Goal: Navigation & Orientation: Find specific page/section

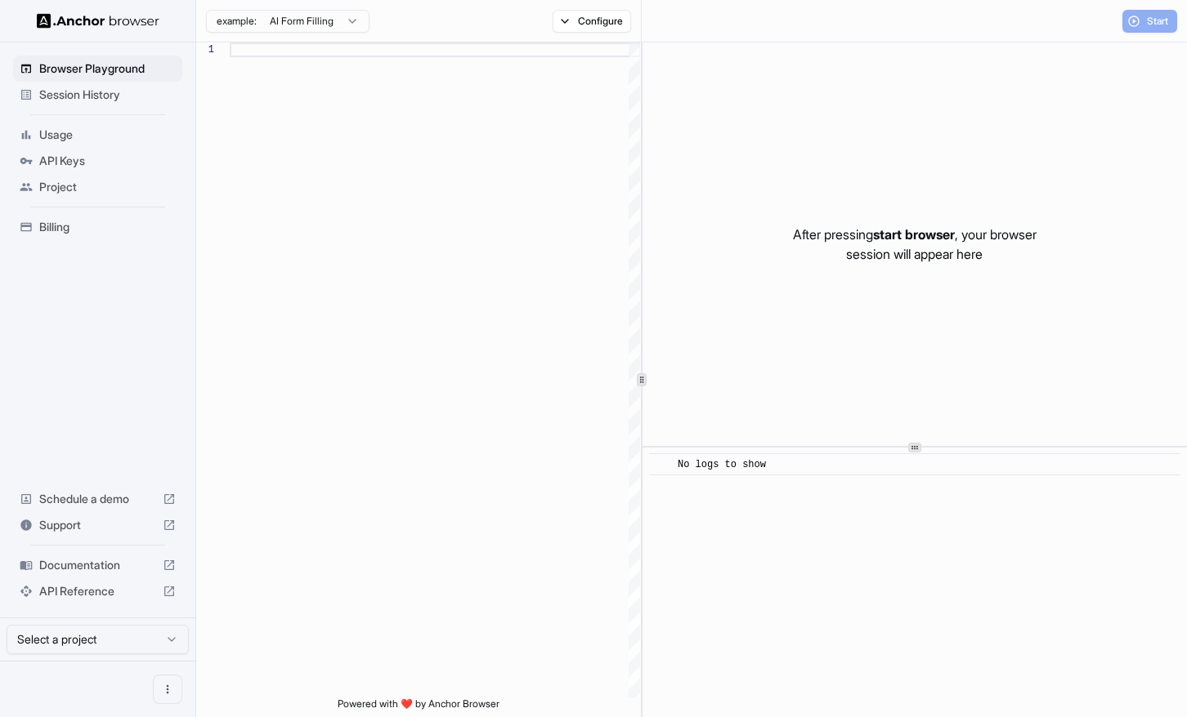
type textarea "**********"
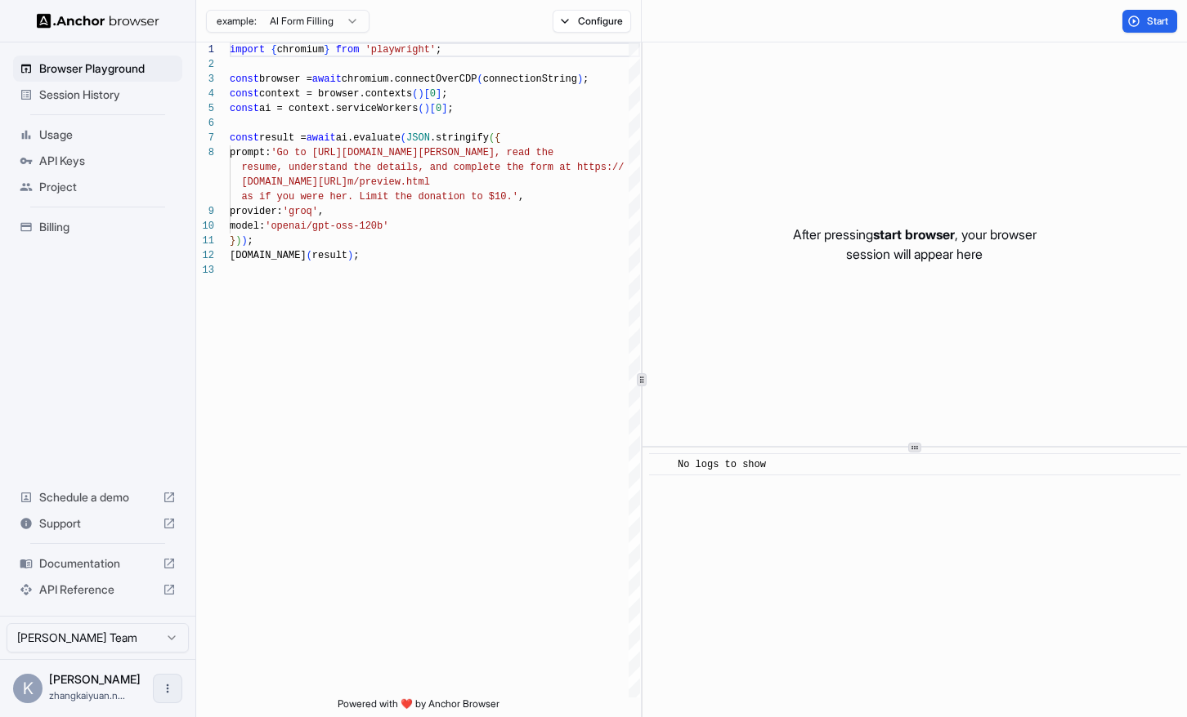
click at [163, 681] on button "Open menu" at bounding box center [167, 688] width 29 height 29
click at [147, 691] on div at bounding box center [137, 689] width 65 height 16
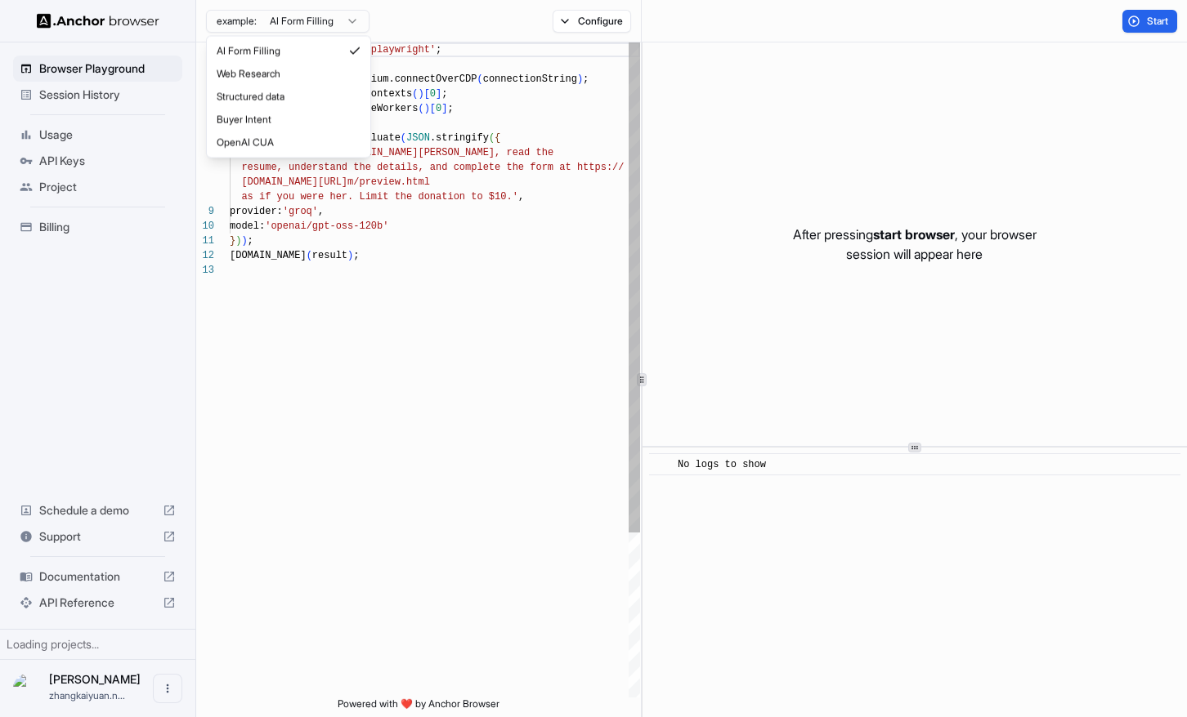
scroll to position [103, 0]
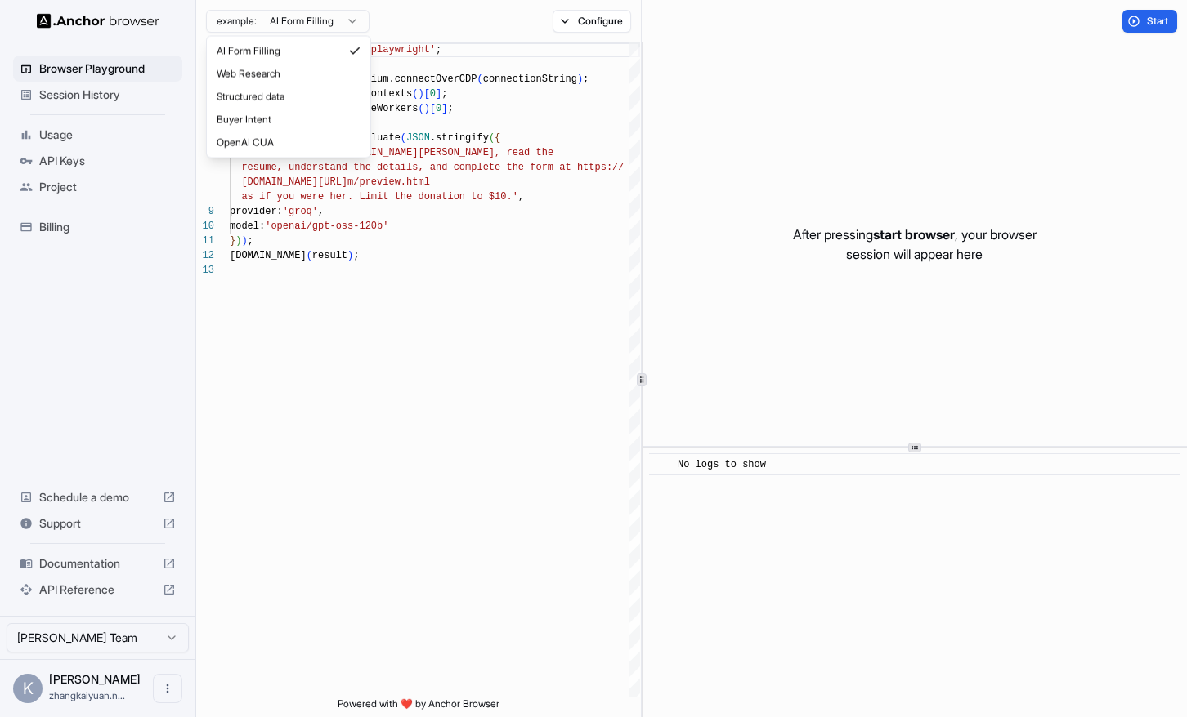
click at [248, 22] on html "Browser Playground Session History Usage API Keys Project Billing Schedule a de…" at bounding box center [593, 358] width 1187 height 717
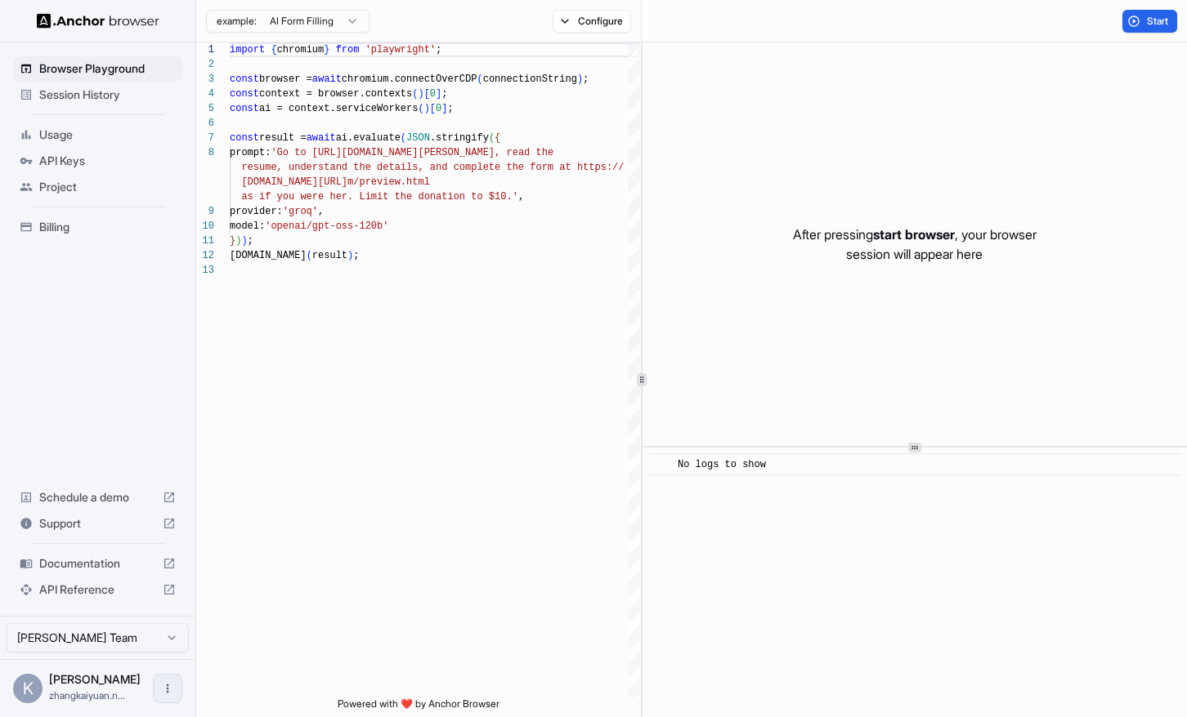
click at [170, 684] on icon "Open menu" at bounding box center [167, 688] width 13 height 13
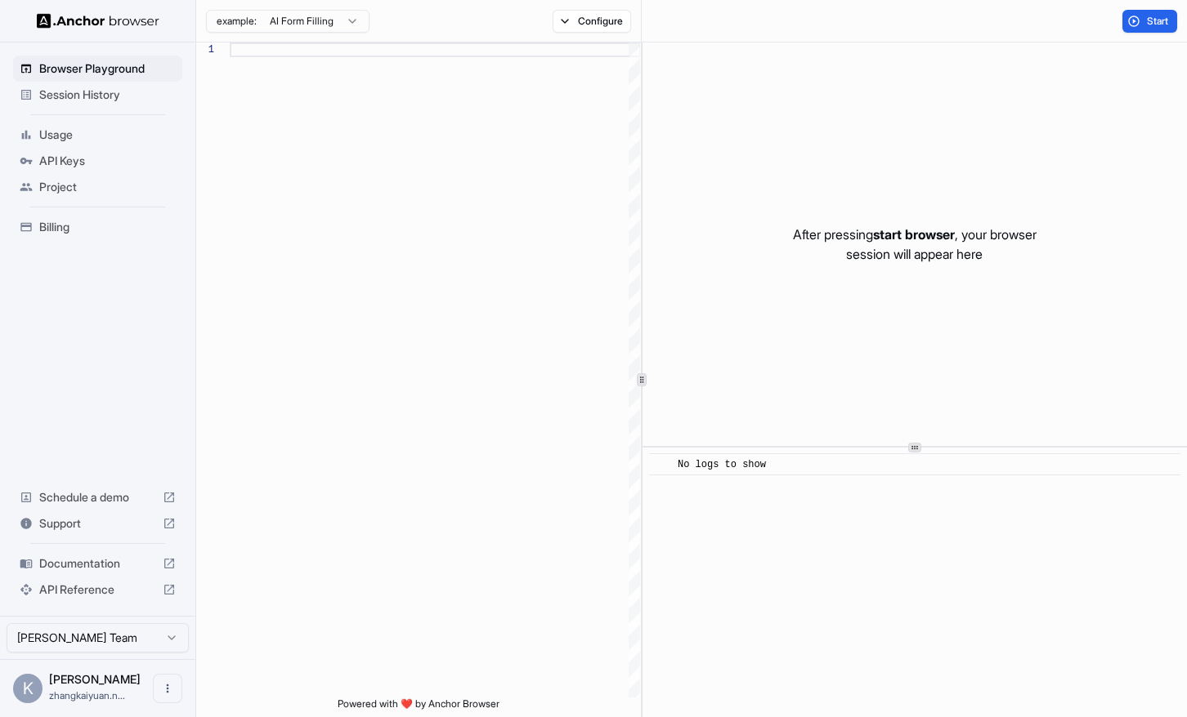
scroll to position [103, 0]
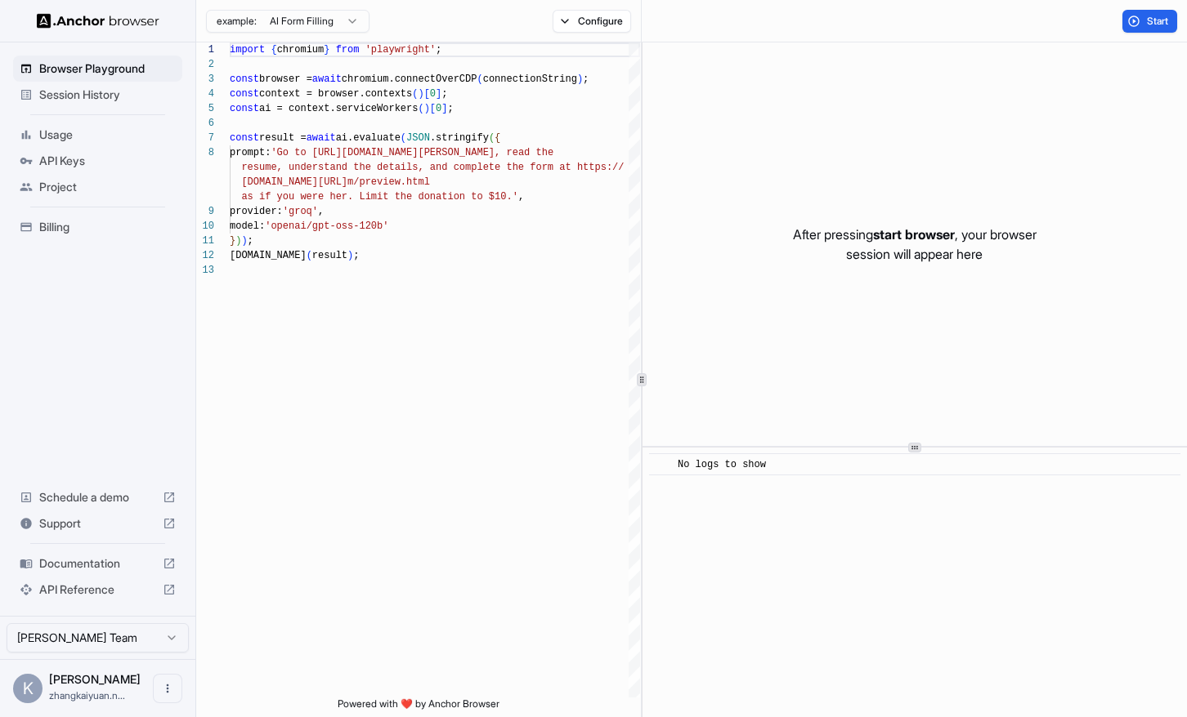
click at [933, 234] on span "start browser" at bounding box center [914, 234] width 82 height 16
click at [949, 241] on span "start browser" at bounding box center [914, 234] width 82 height 16
click at [965, 246] on p "After pressing start browser , your browser session will appear here" at bounding box center [915, 244] width 244 height 39
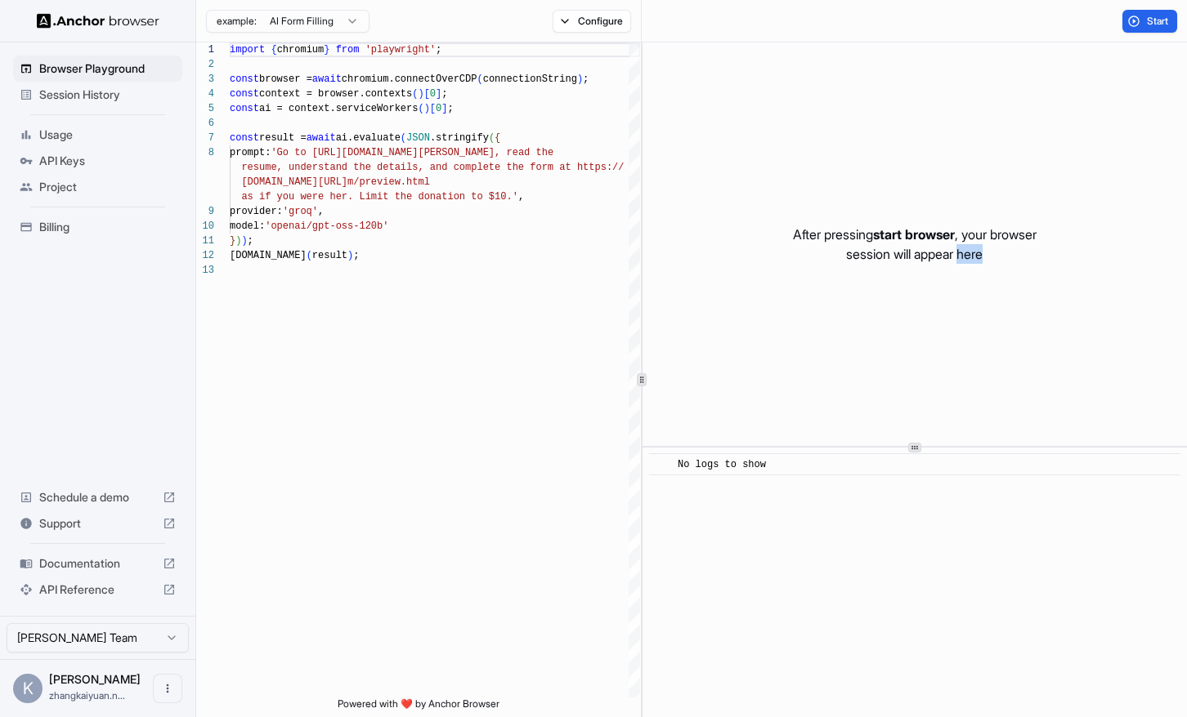
click at [965, 246] on p "After pressing start browser , your browser session will appear here" at bounding box center [915, 244] width 244 height 39
click at [978, 246] on p "After pressing start browser , your browser session will appear here" at bounding box center [915, 244] width 244 height 39
click at [92, 158] on span "API Keys" at bounding box center [107, 161] width 136 height 16
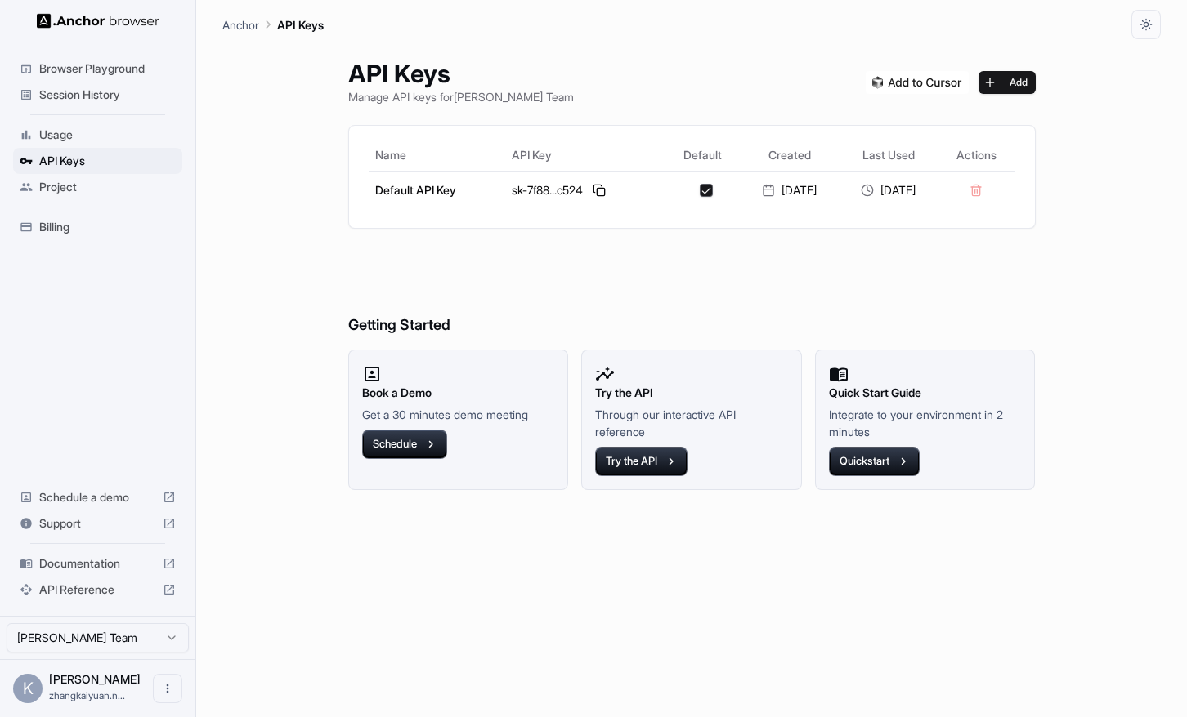
click at [93, 235] on span "Billing" at bounding box center [107, 227] width 136 height 16
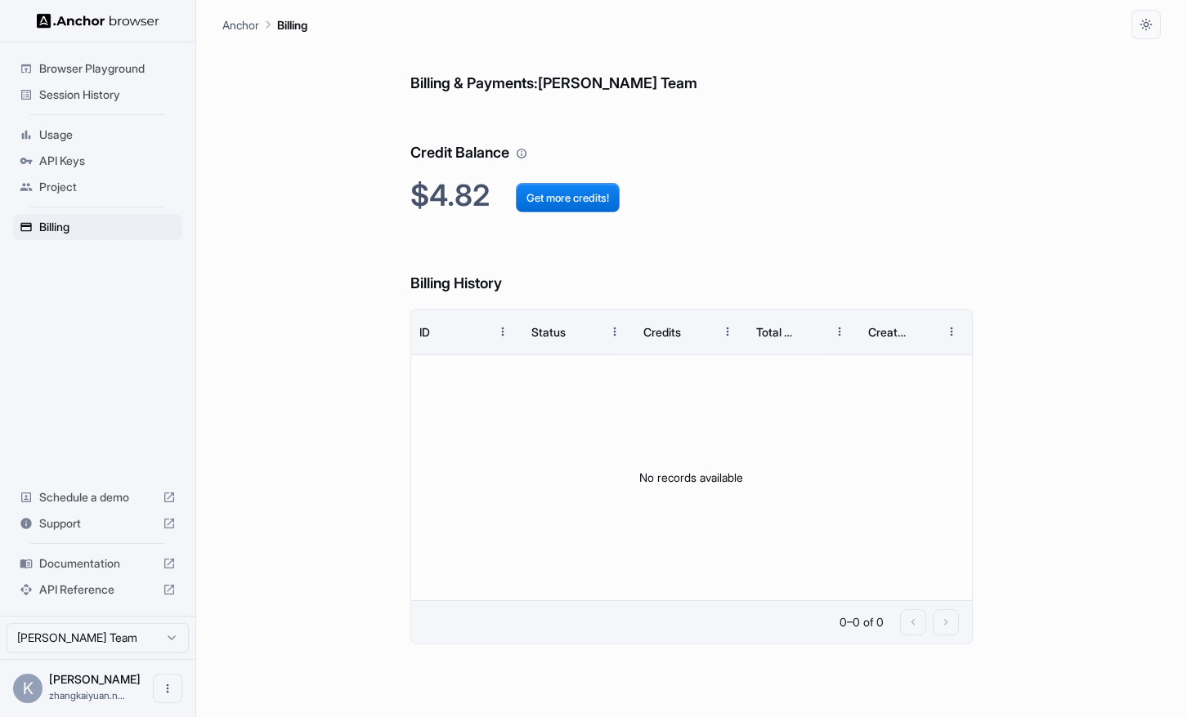
click at [81, 189] on span "Project" at bounding box center [107, 187] width 136 height 16
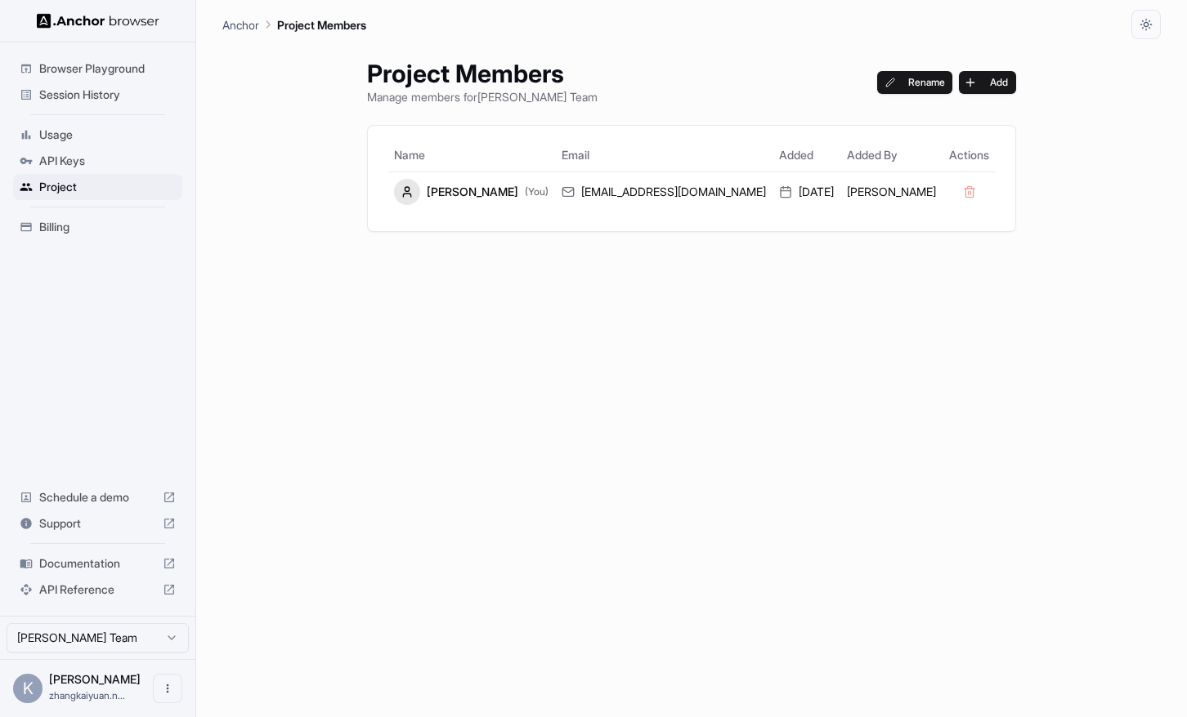
click at [69, 165] on span "API Keys" at bounding box center [107, 161] width 136 height 16
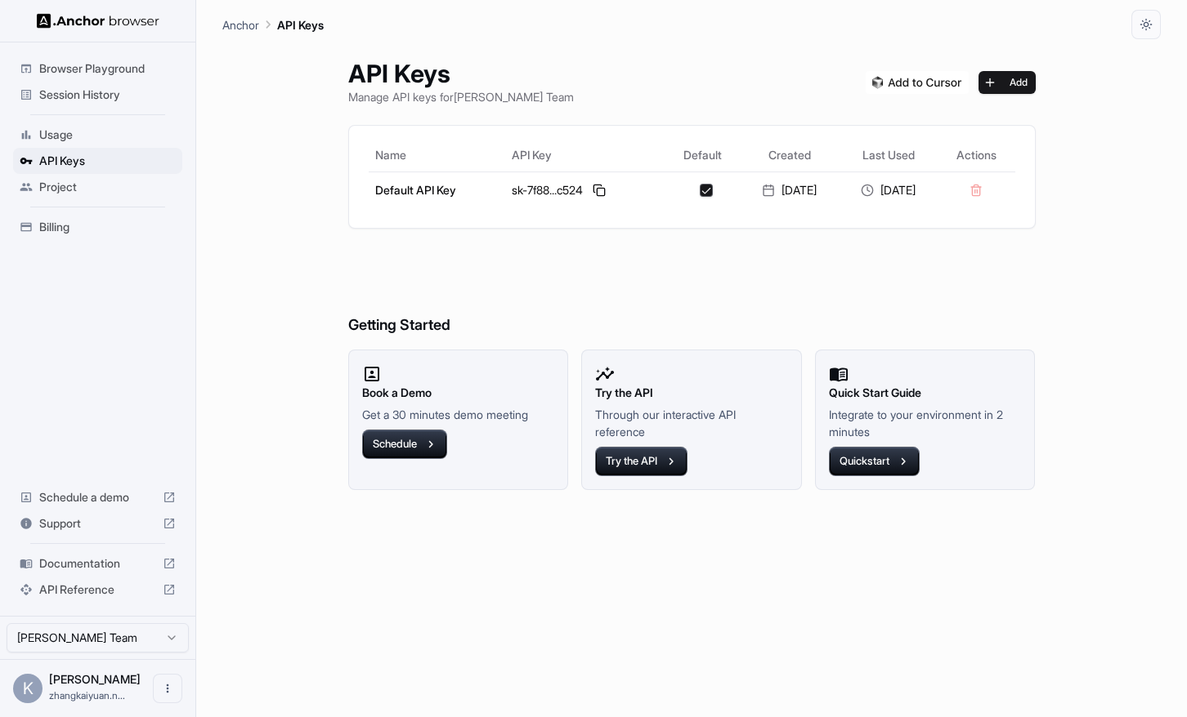
click at [65, 134] on span "Usage" at bounding box center [107, 135] width 136 height 16
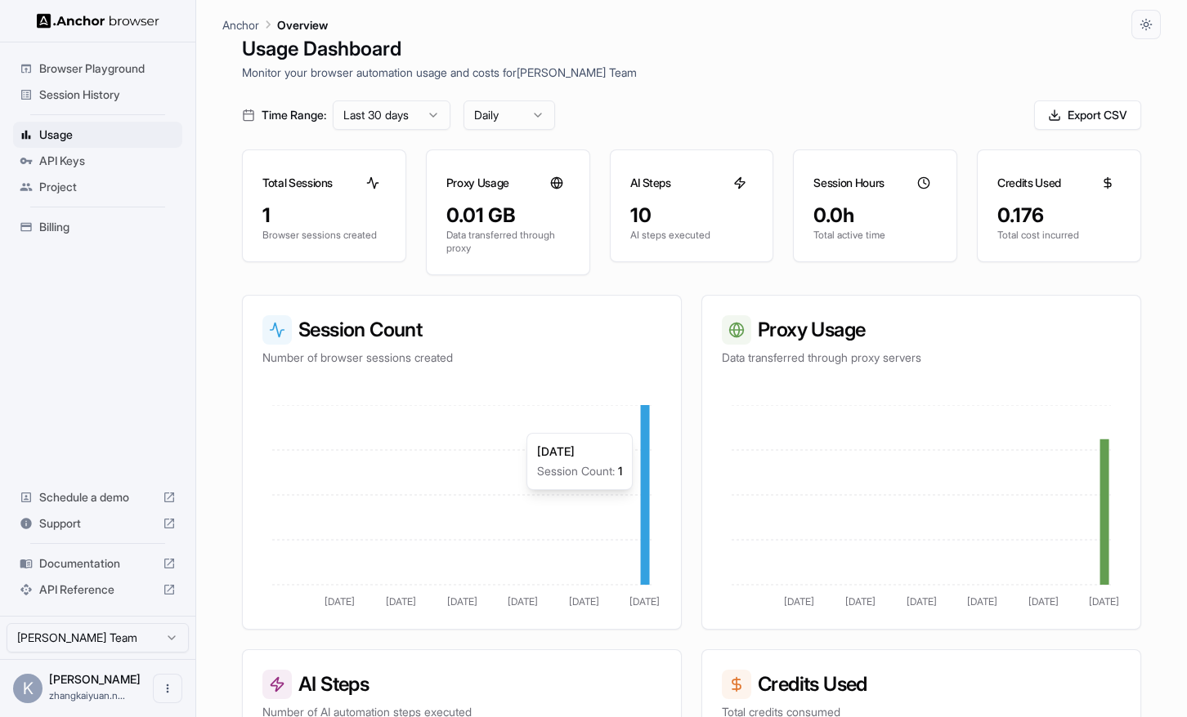
scroll to position [11, 0]
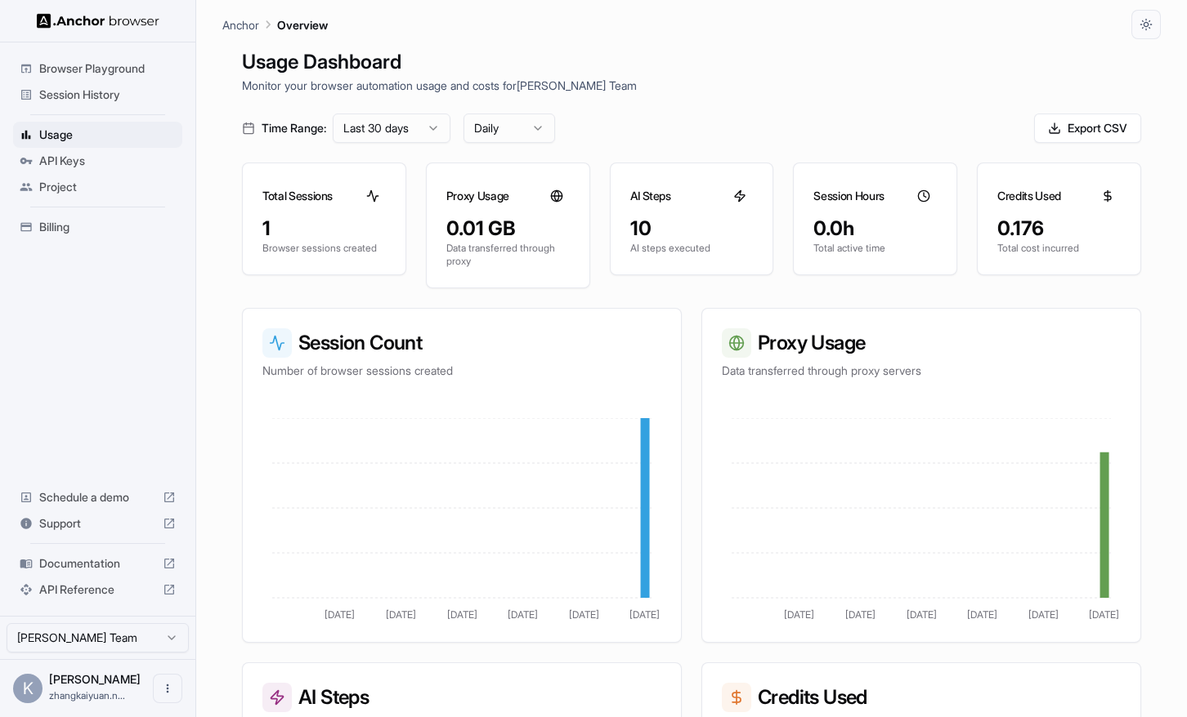
click at [76, 158] on span "API Keys" at bounding box center [107, 161] width 136 height 16
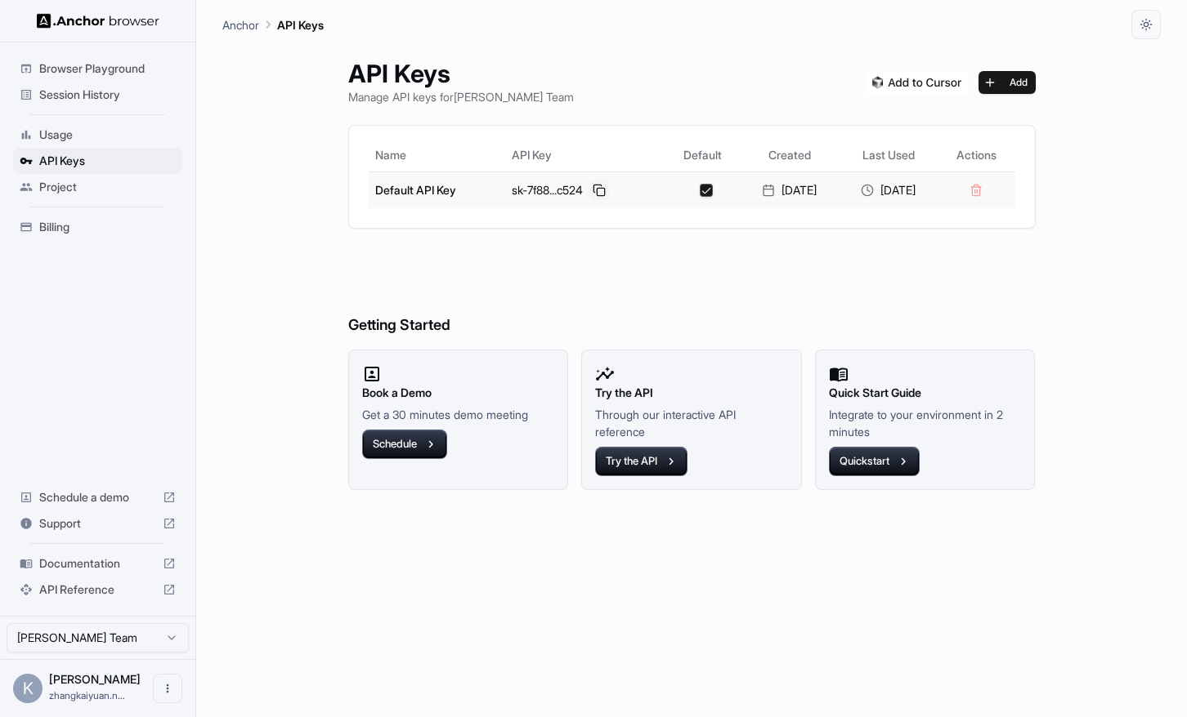
click at [589, 185] on button at bounding box center [599, 191] width 20 height 20
click at [589, 192] on button at bounding box center [599, 191] width 20 height 20
